Goal: Complete application form

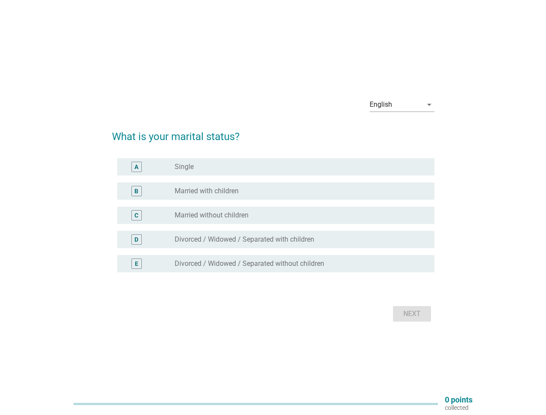
click at [273, 207] on div "C radio_button_unchecked Married without children" at bounding box center [275, 215] width 317 height 17
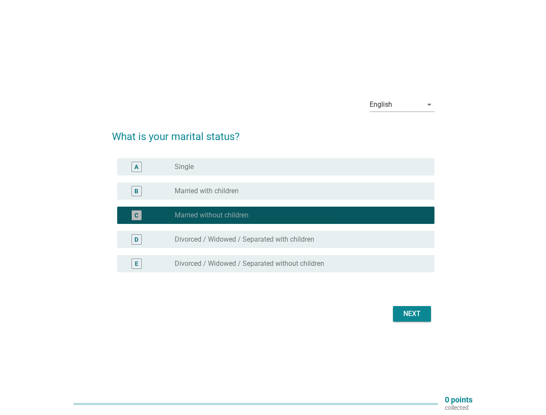
click at [402, 105] on div "English" at bounding box center [395, 105] width 53 height 14
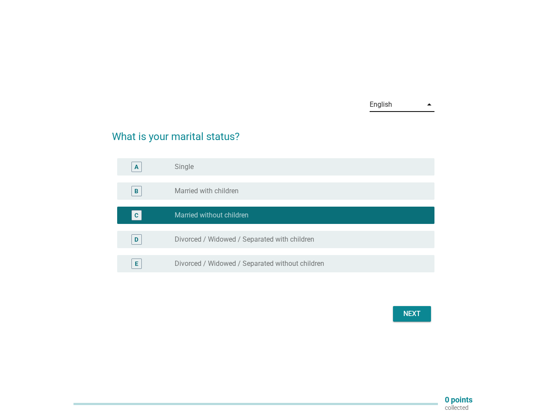
click at [273, 220] on div "C radio_button_checked Married without children" at bounding box center [275, 215] width 317 height 17
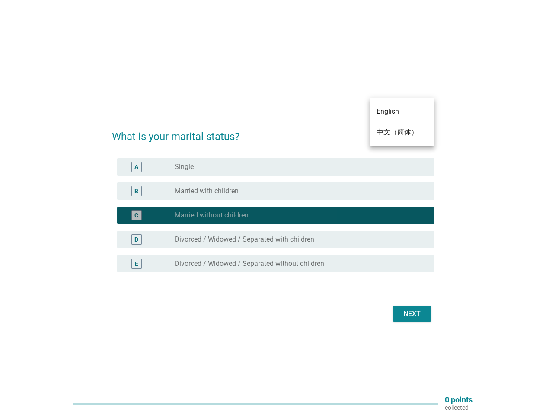
click at [273, 215] on div "radio_button_checked Married without children" at bounding box center [298, 215] width 246 height 9
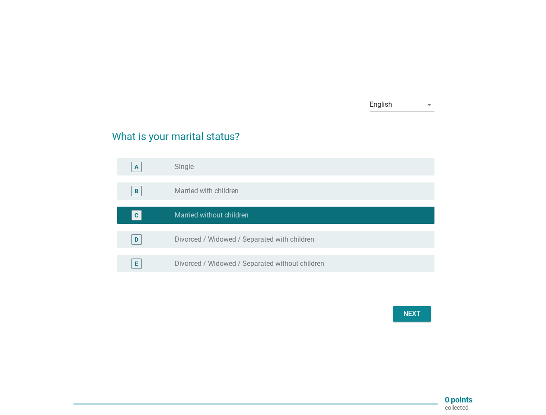
click at [276, 167] on div "radio_button_unchecked Single" at bounding box center [298, 166] width 246 height 9
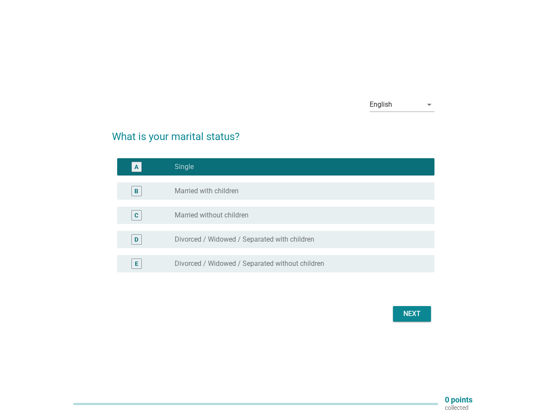
click at [184, 167] on label "Single" at bounding box center [184, 166] width 19 height 9
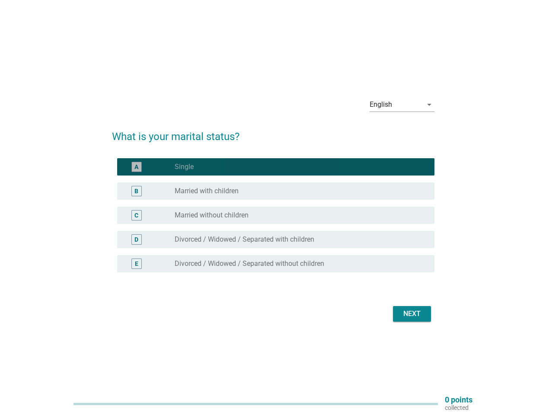
click at [276, 191] on div "radio_button_unchecked Married with children" at bounding box center [298, 191] width 246 height 9
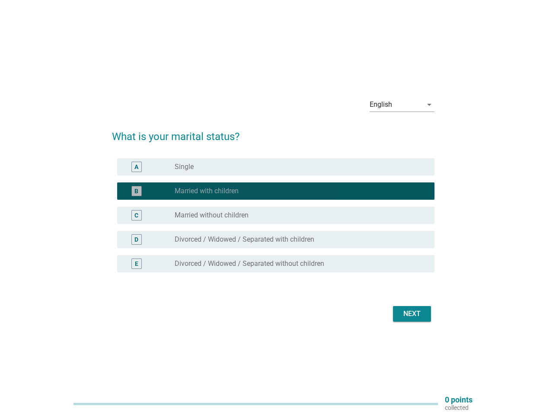
click at [207, 191] on label "Married with children" at bounding box center [207, 191] width 64 height 9
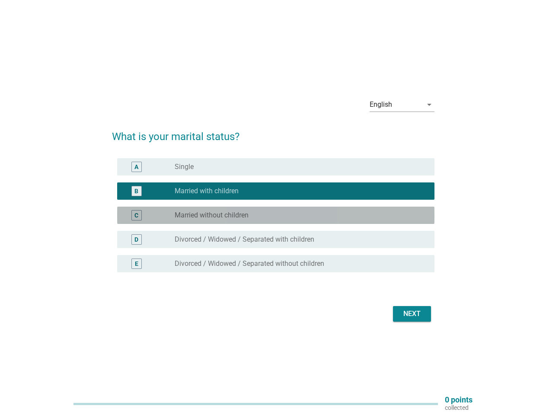
click at [276, 215] on div "radio_button_unchecked Married without children" at bounding box center [298, 215] width 246 height 9
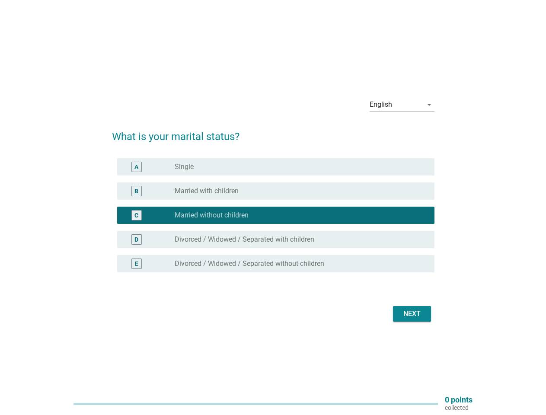
click at [211, 215] on label "Married without children" at bounding box center [212, 215] width 74 height 9
